Goal: Task Accomplishment & Management: Use online tool/utility

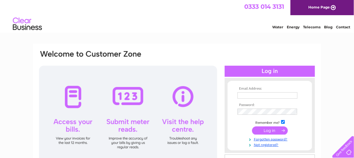
type input "petebrooks@blueyonder.co.uk"
click at [268, 131] on input "submit" at bounding box center [270, 130] width 36 height 8
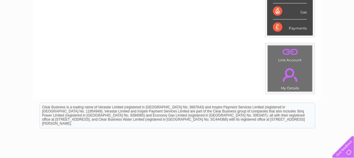
scroll to position [100, 0]
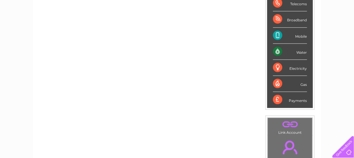
click at [291, 66] on div "Electricity" at bounding box center [290, 68] width 34 height 16
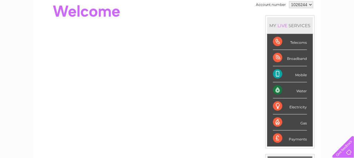
scroll to position [22, 0]
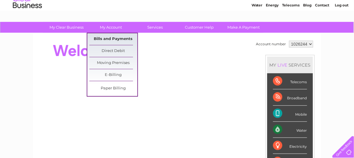
click at [118, 40] on link "Bills and Payments" at bounding box center [113, 39] width 48 height 12
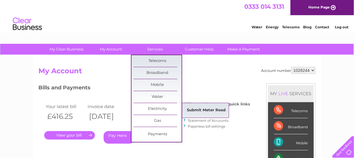
click at [202, 109] on link "Submit Meter Read" at bounding box center [207, 110] width 48 height 12
